Goal: Find specific page/section: Find specific page/section

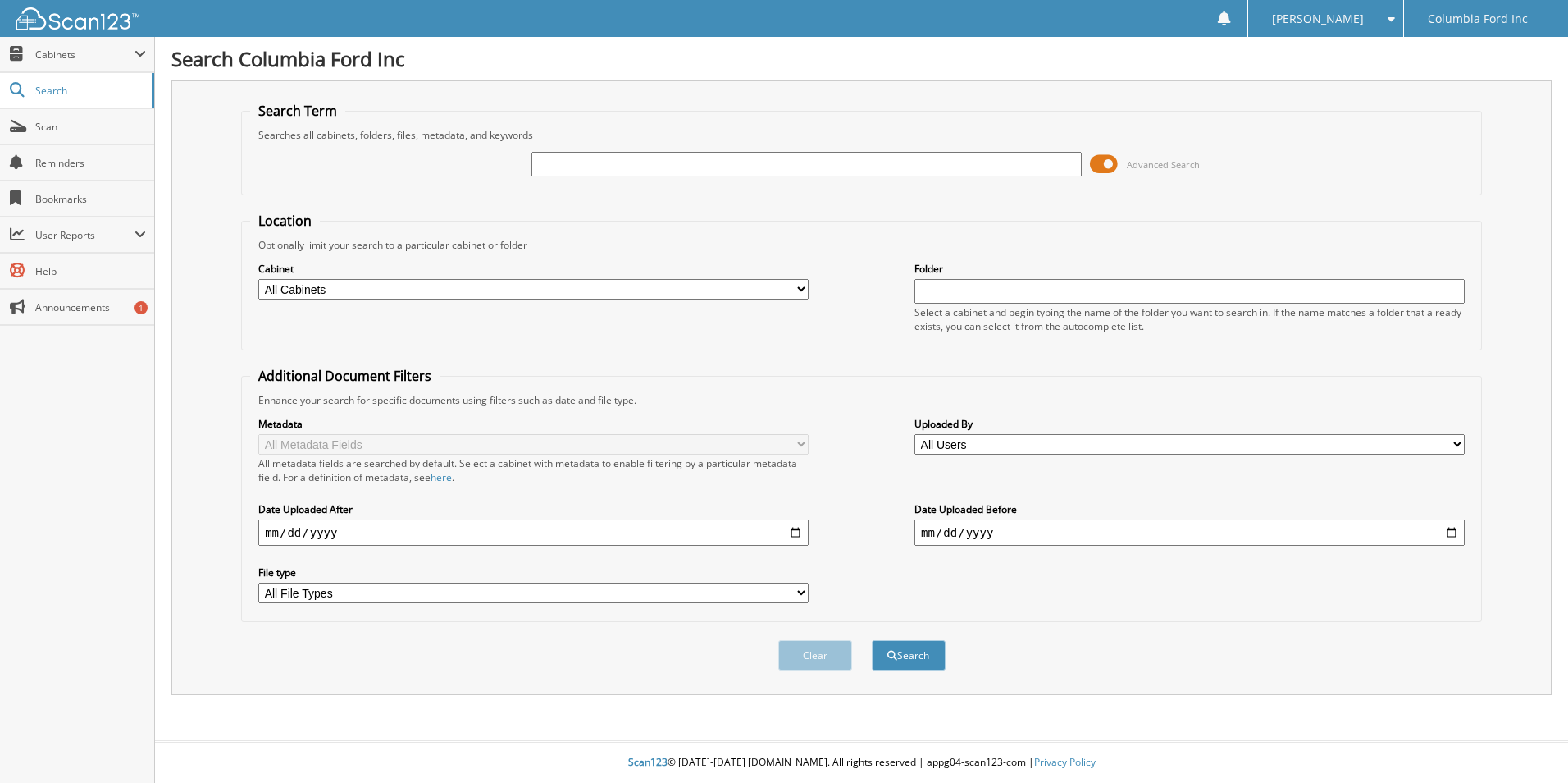
click at [695, 169] on input "text" at bounding box center [806, 164] width 550 height 25
type input "517593"
click at [887, 653] on span "submit" at bounding box center [891, 656] width 10 height 10
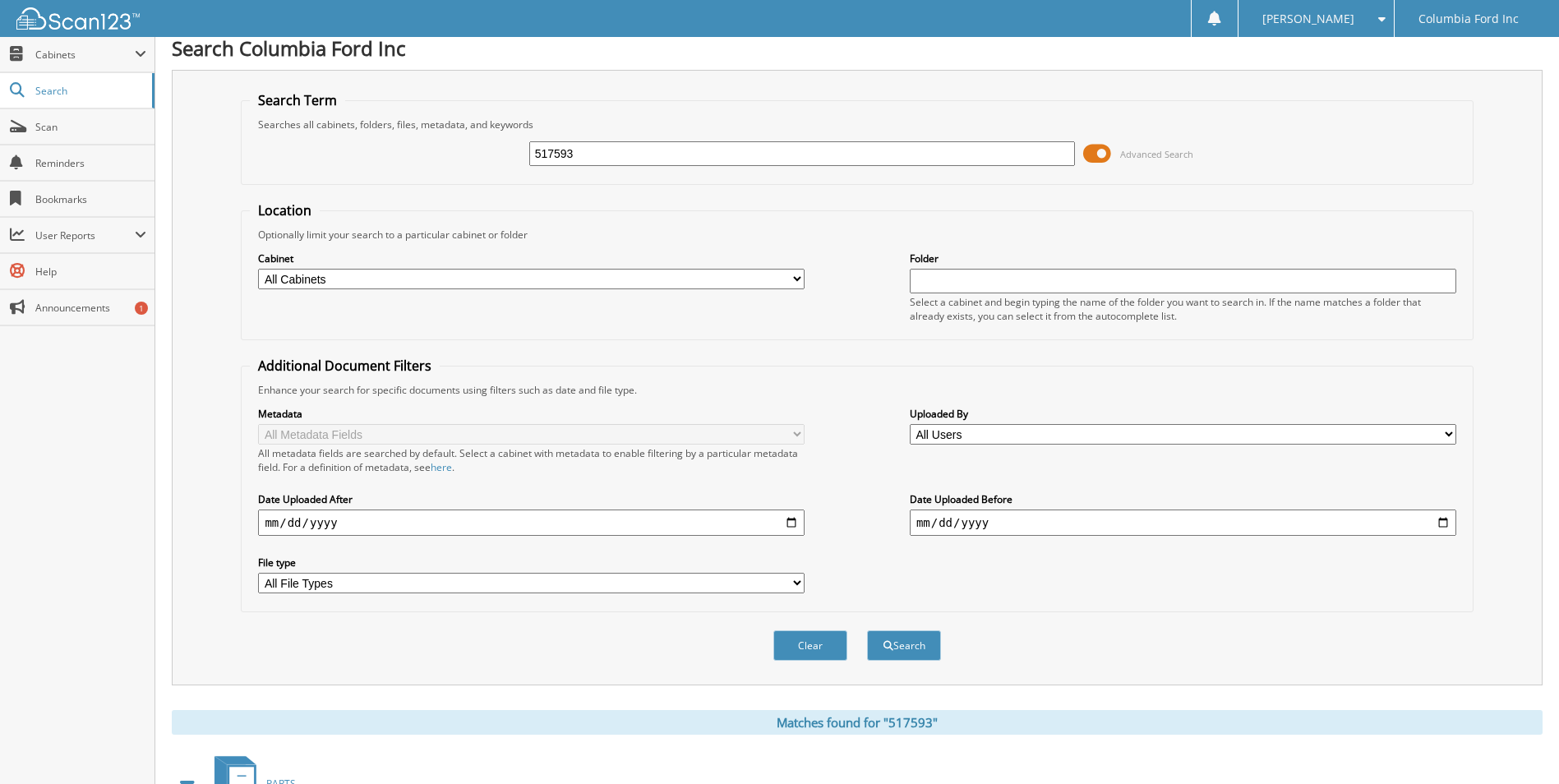
scroll to position [266, 0]
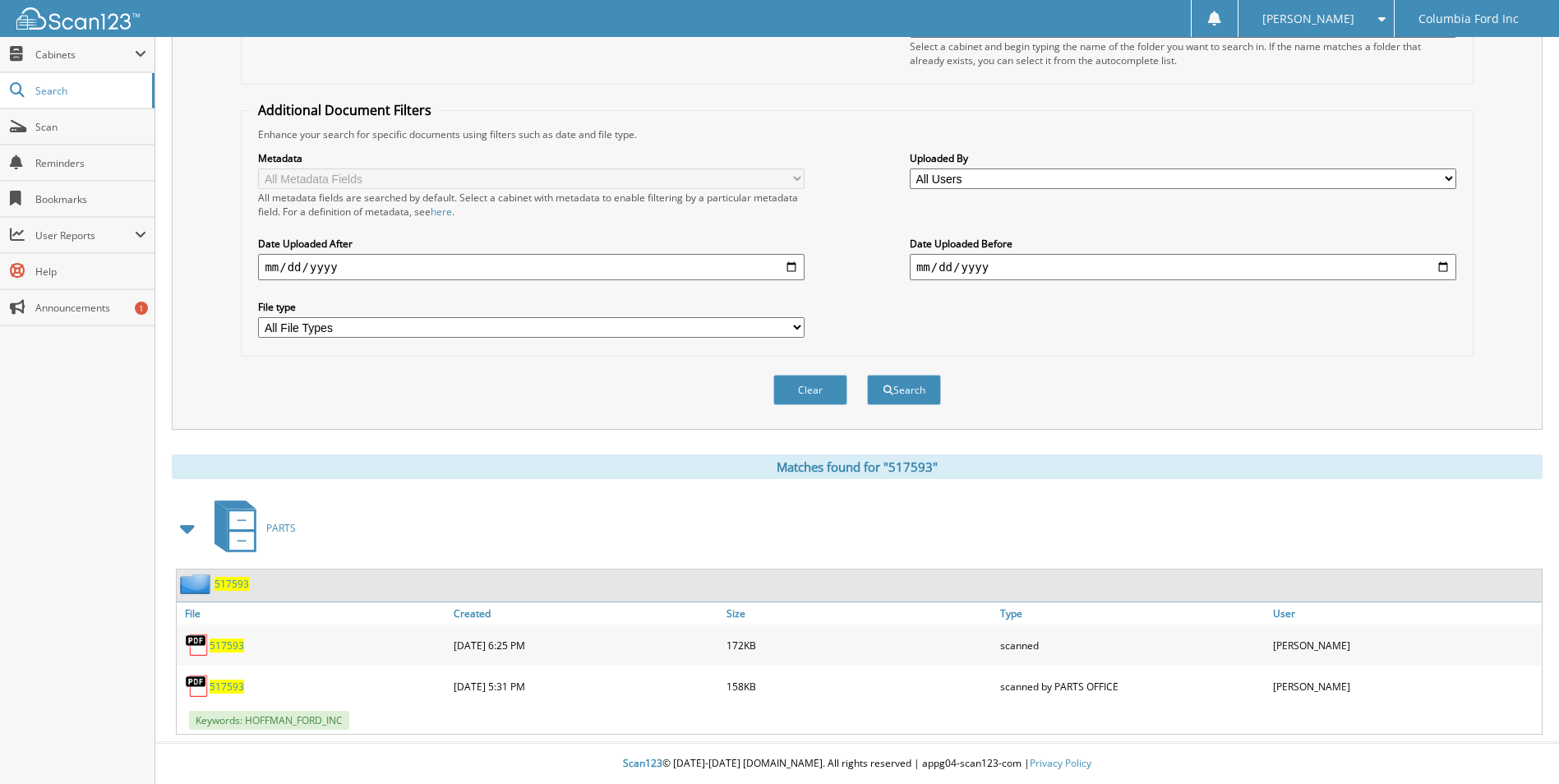
click at [217, 685] on span "517593" at bounding box center [227, 686] width 35 height 14
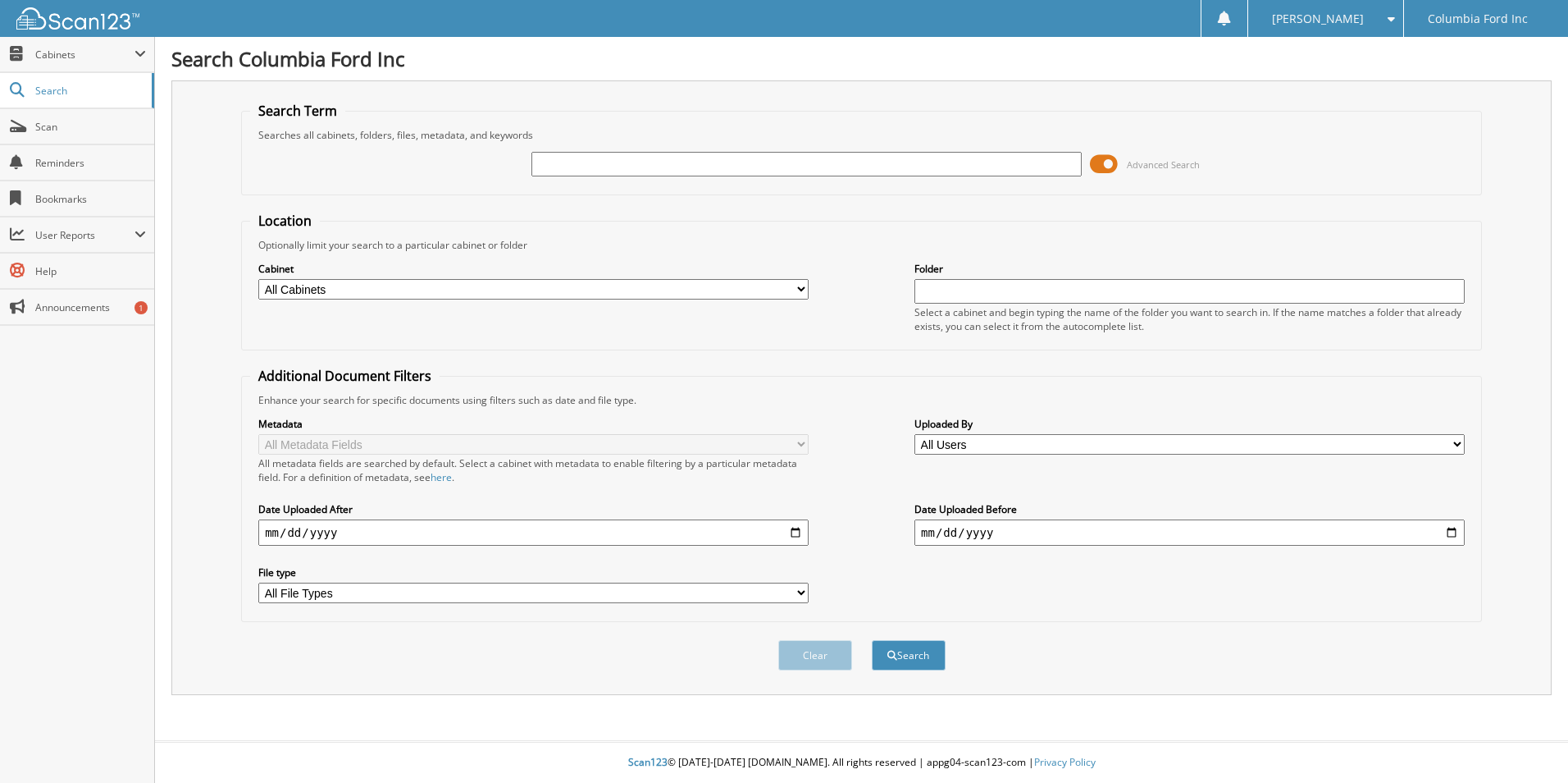
click at [570, 163] on input "text" at bounding box center [806, 164] width 550 height 25
type input "517593"
click at [897, 657] on button "Search" at bounding box center [908, 655] width 74 height 30
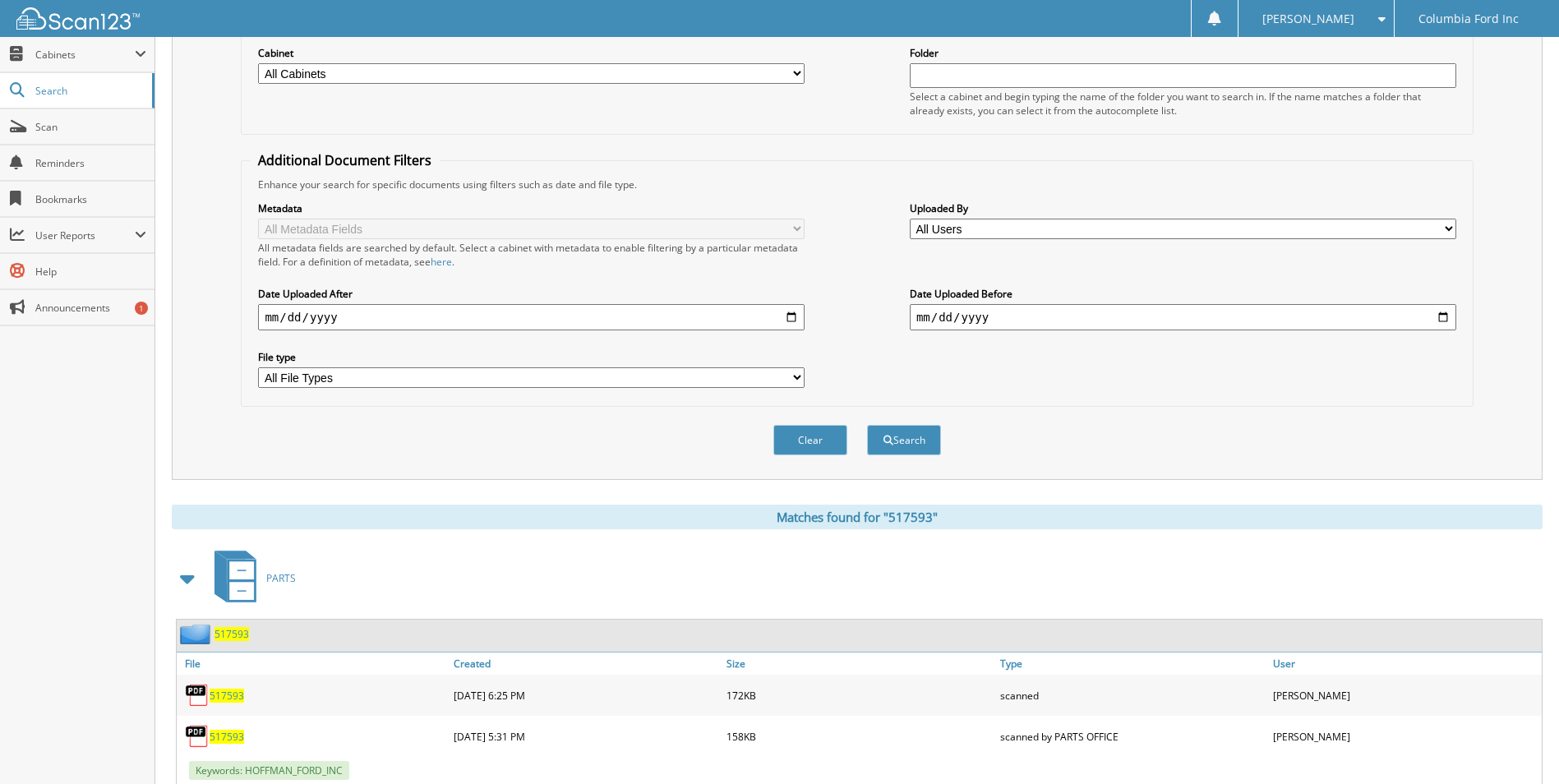
scroll to position [266, 0]
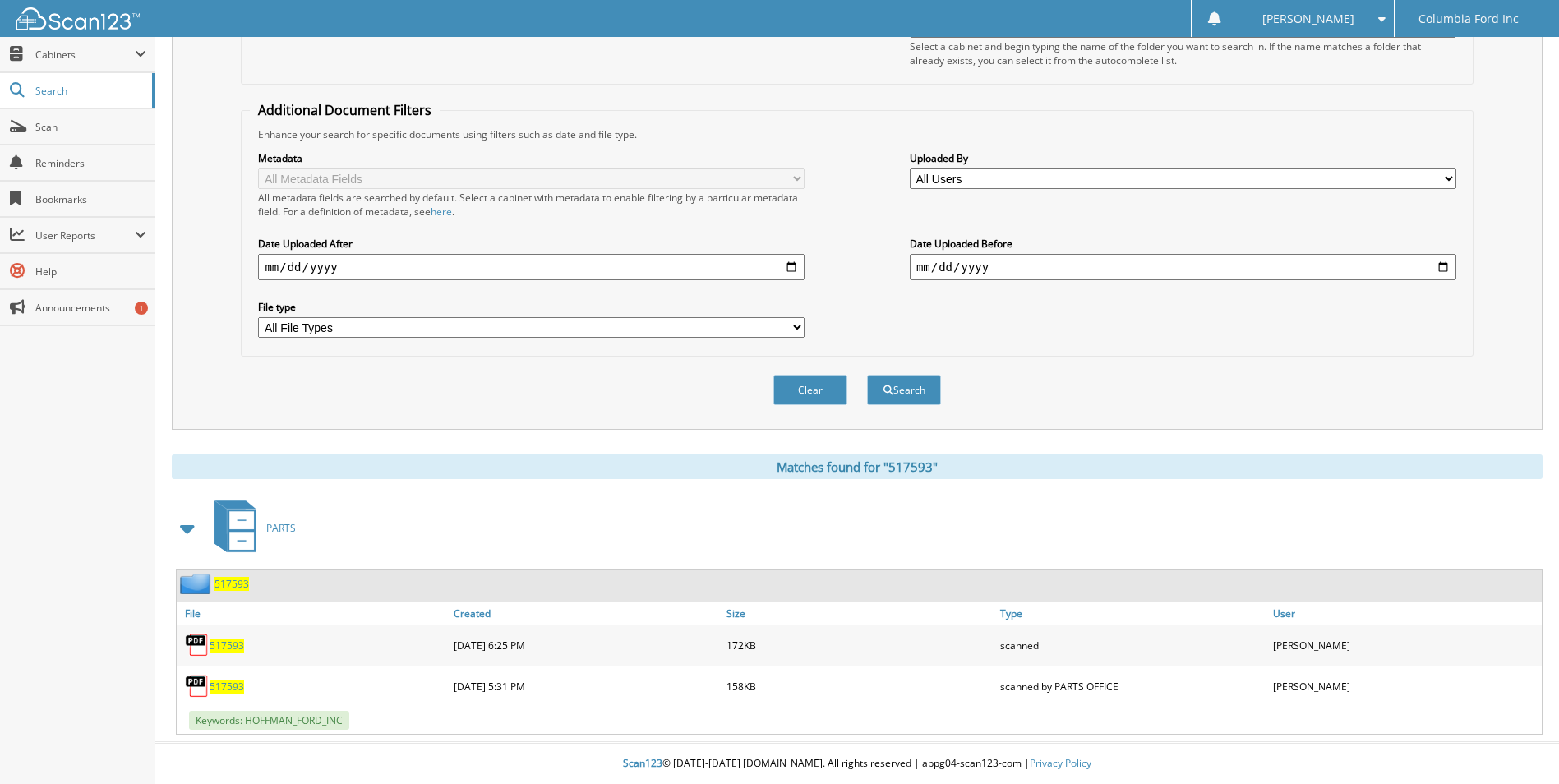
click at [230, 641] on span "517593" at bounding box center [227, 645] width 35 height 14
click at [235, 638] on span "517593" at bounding box center [227, 645] width 35 height 14
click at [537, 38] on div "Cabinet All Cabinets PARTS Needs Filing Folder Select a cabinet and begin typin…" at bounding box center [857, 31] width 1214 height 90
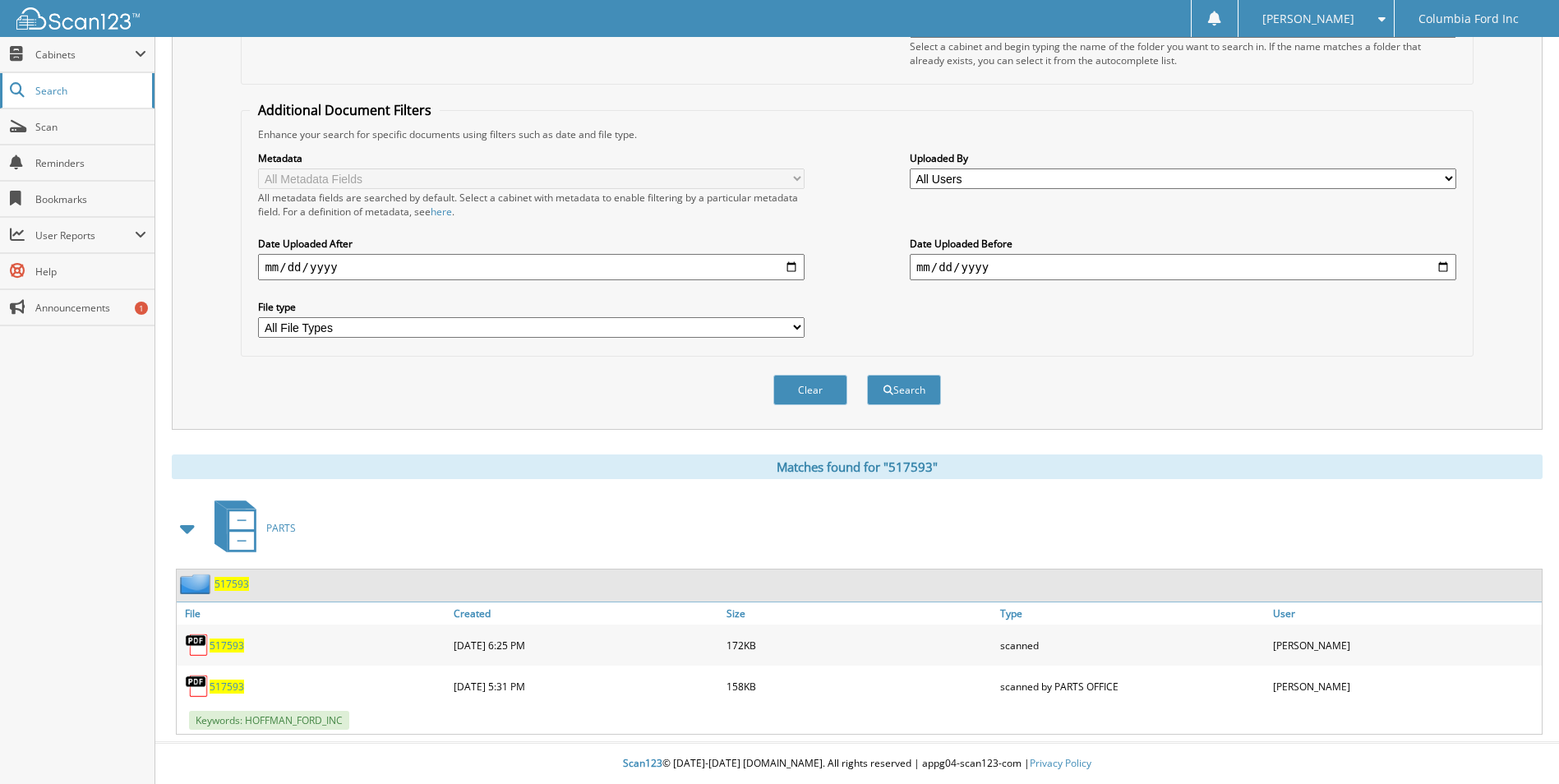
click at [62, 96] on span "Search" at bounding box center [90, 91] width 108 height 14
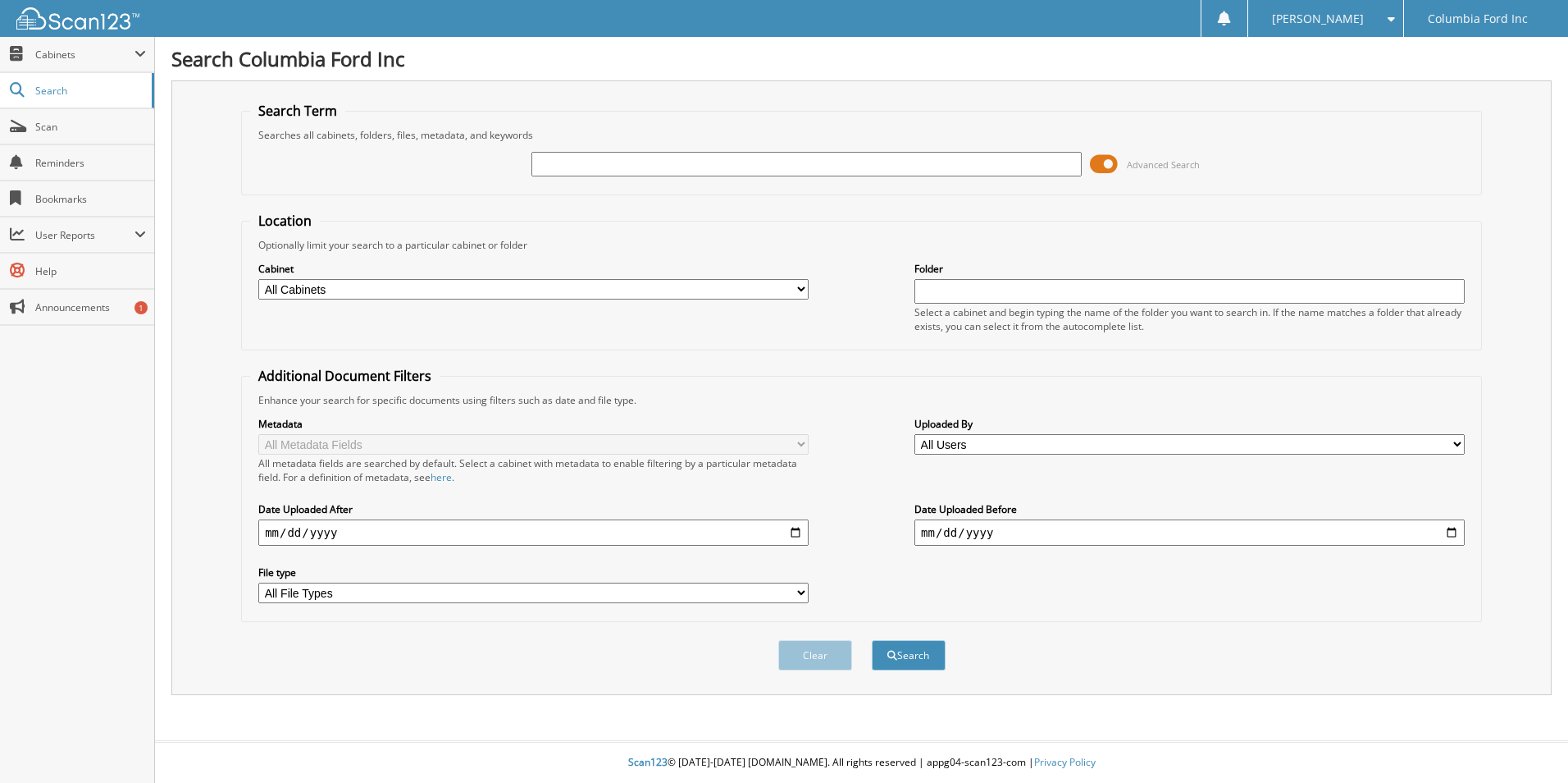
click at [51, 91] on span "Search" at bounding box center [90, 91] width 108 height 14
click at [605, 164] on input "text" at bounding box center [806, 164] width 550 height 25
type input "175676"
click at [915, 658] on button "Search" at bounding box center [908, 655] width 74 height 30
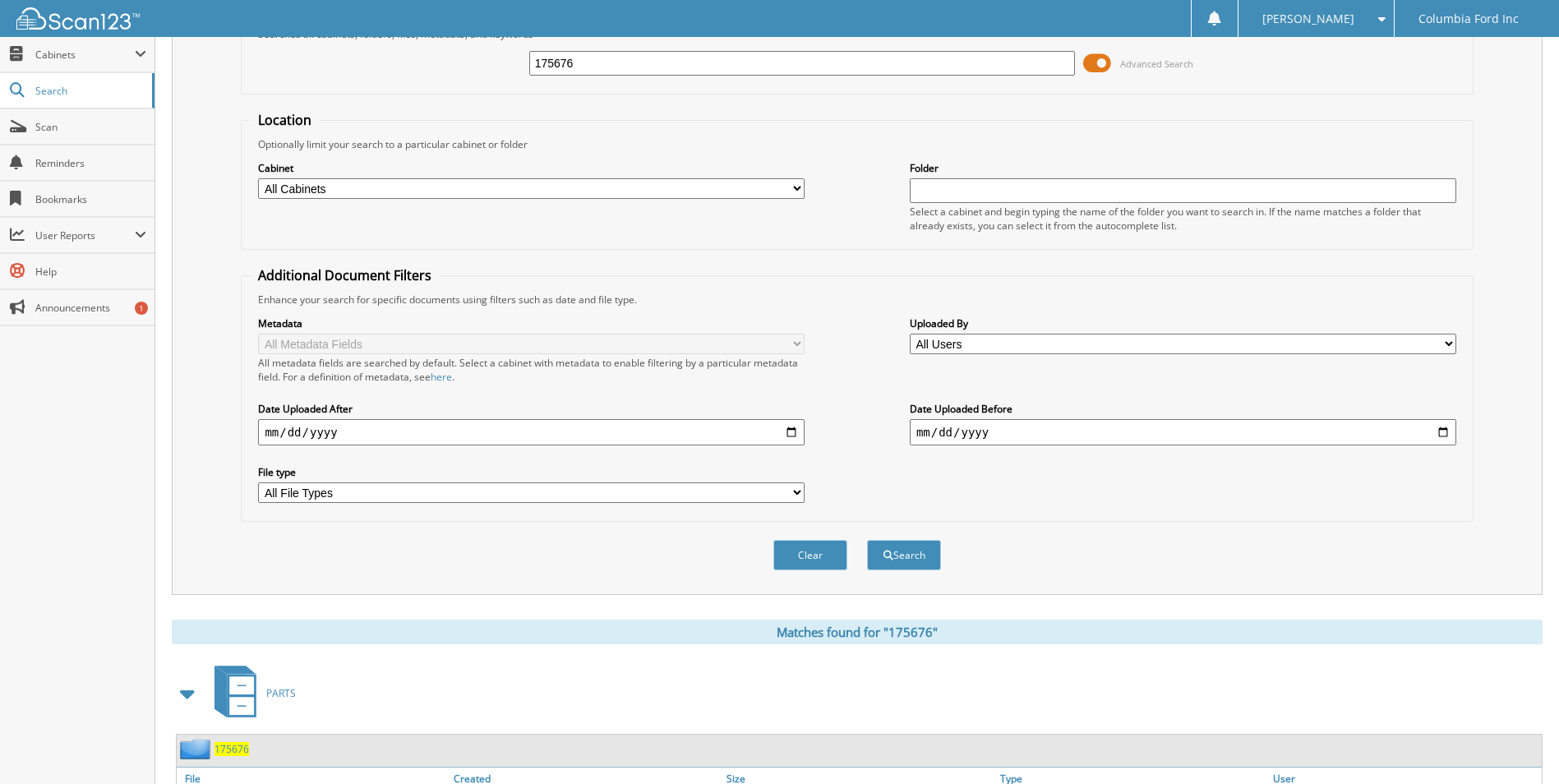
scroll to position [199, 0]
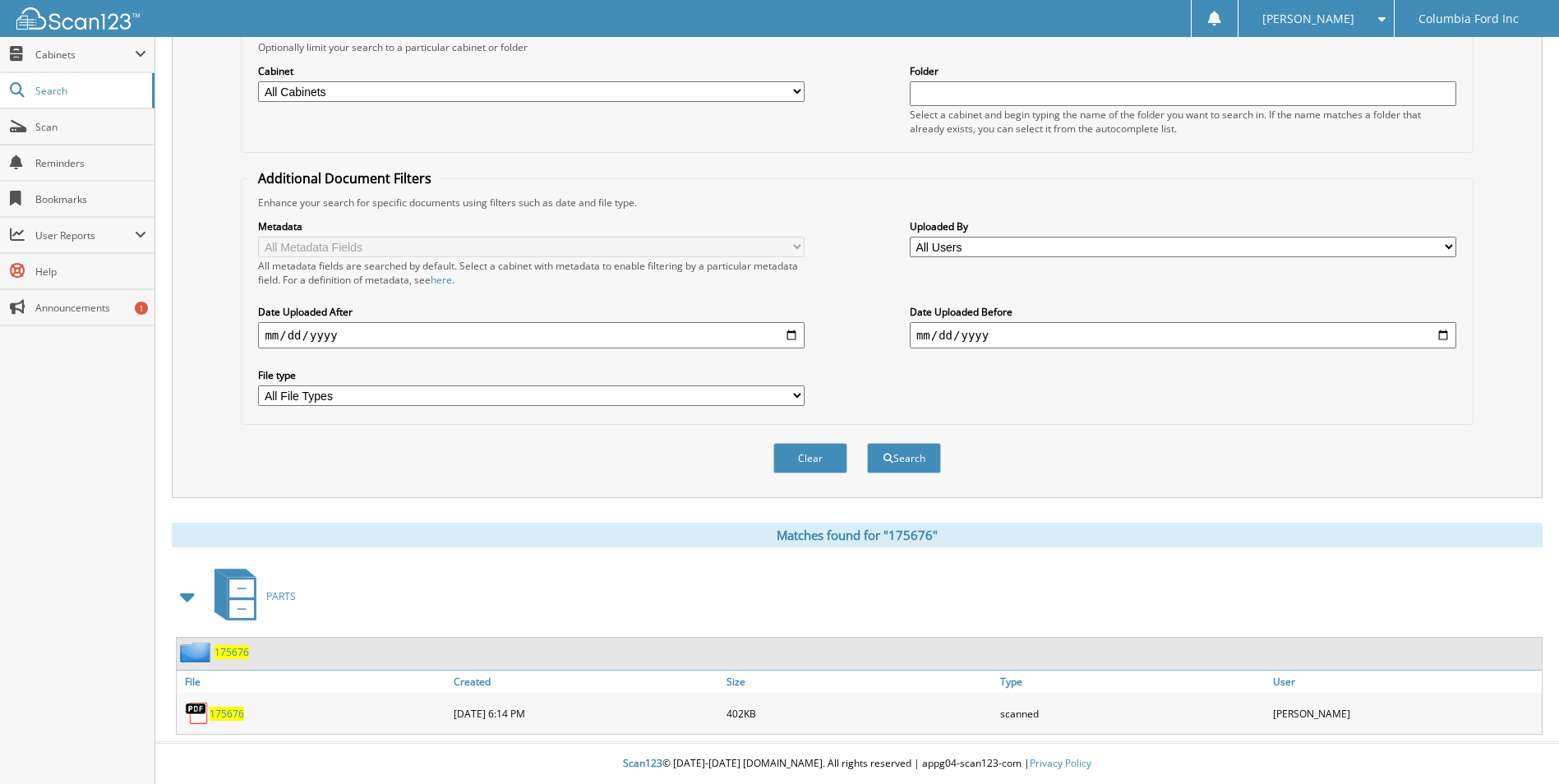
click at [234, 647] on span "175676" at bounding box center [232, 652] width 35 height 14
